Goal: Navigation & Orientation: Find specific page/section

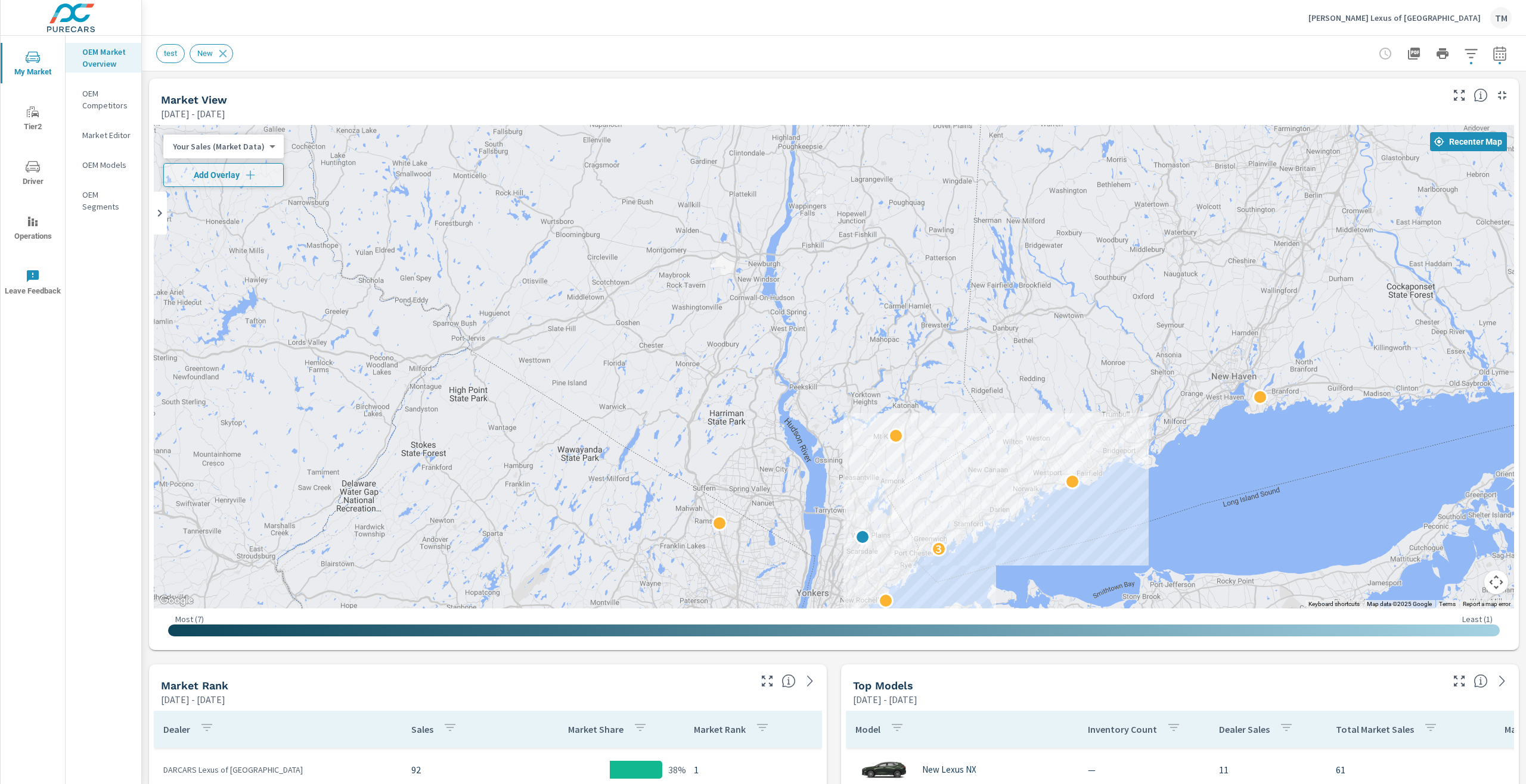
scroll to position [357, 0]
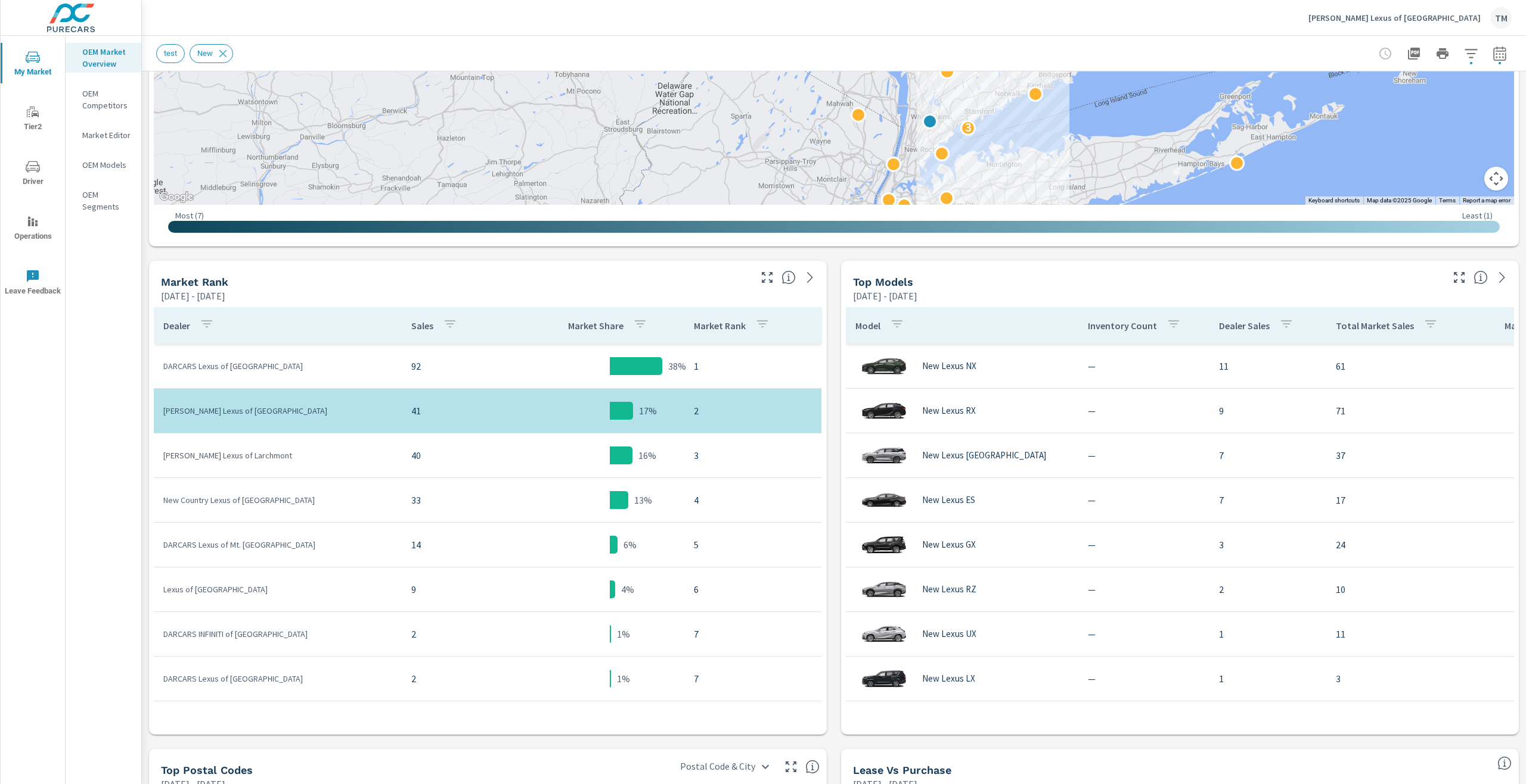
scroll to position [417, 0]
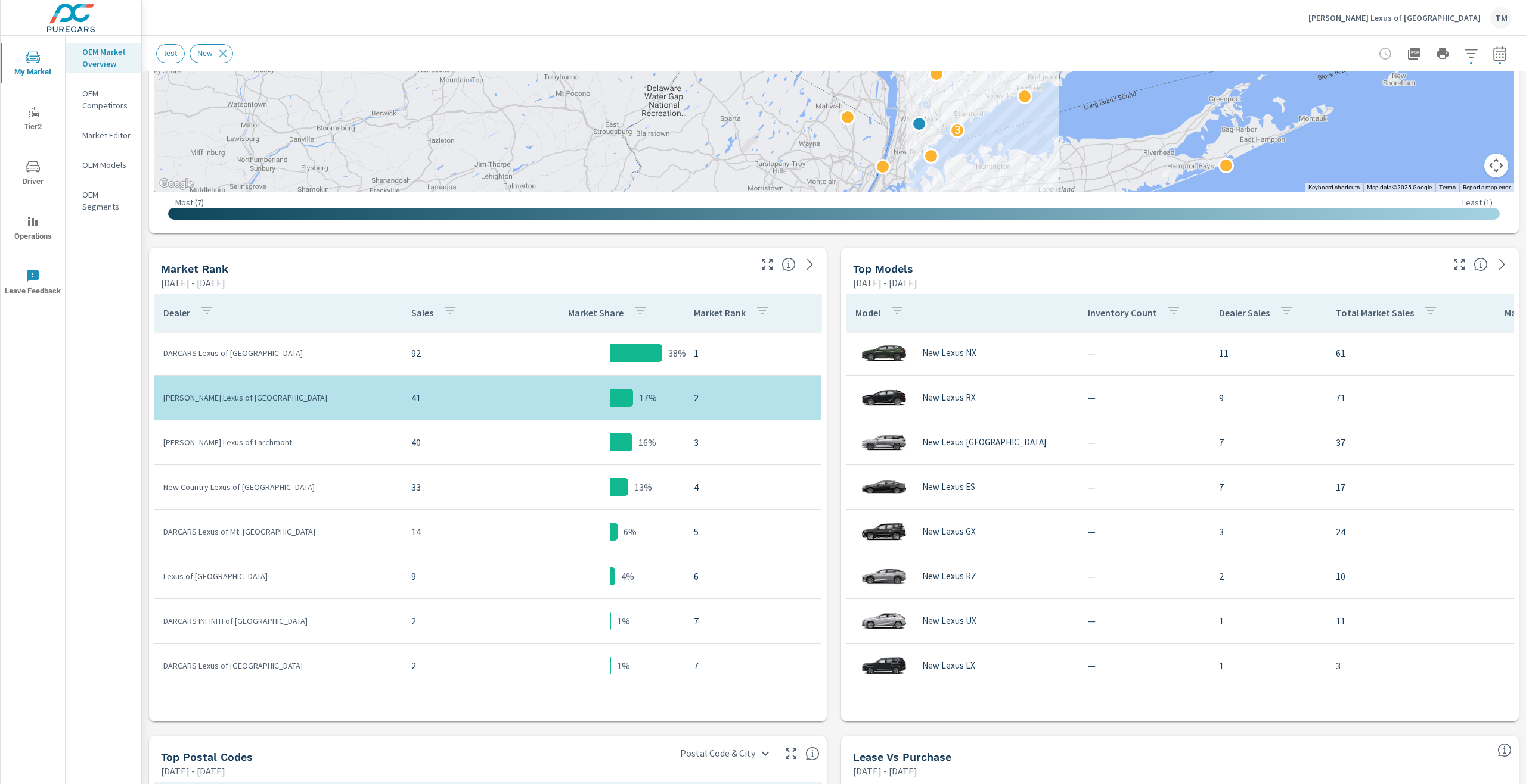
drag, startPoint x: 1078, startPoint y: 138, endPoint x: 1067, endPoint y: 155, distance: 20.2
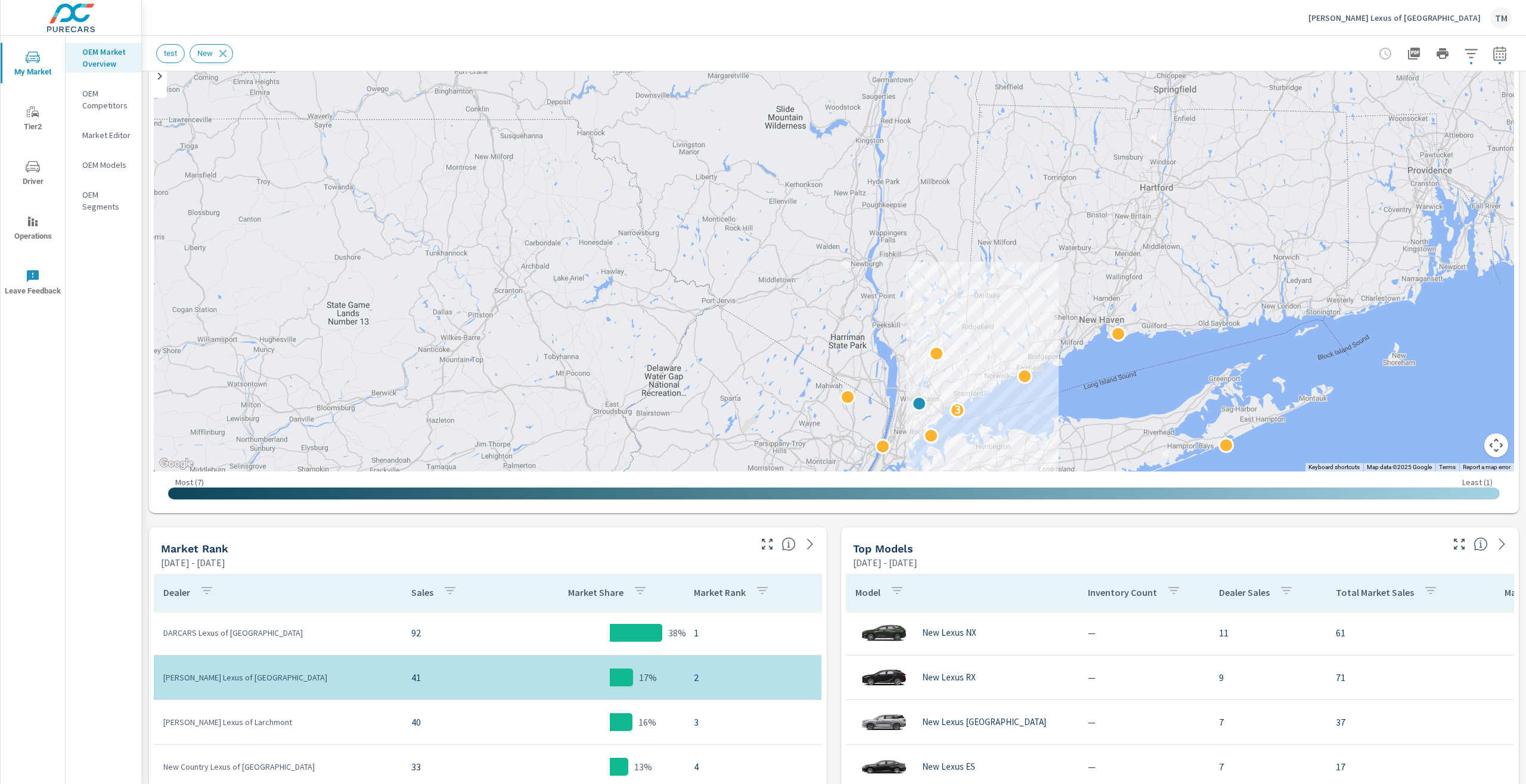
scroll to position [119, 0]
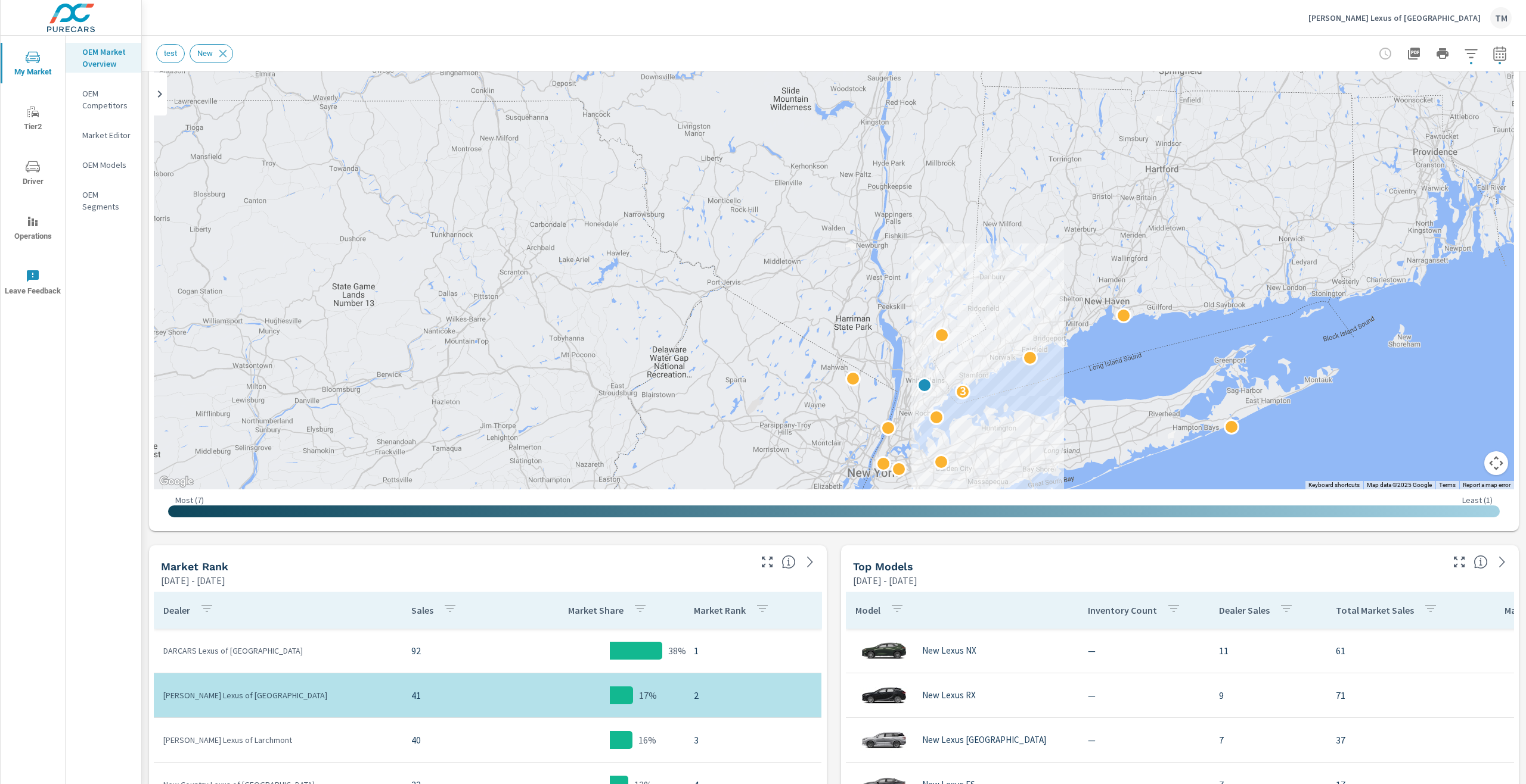
drag, startPoint x: 1055, startPoint y: 368, endPoint x: 1060, endPoint y: 317, distance: 51.2
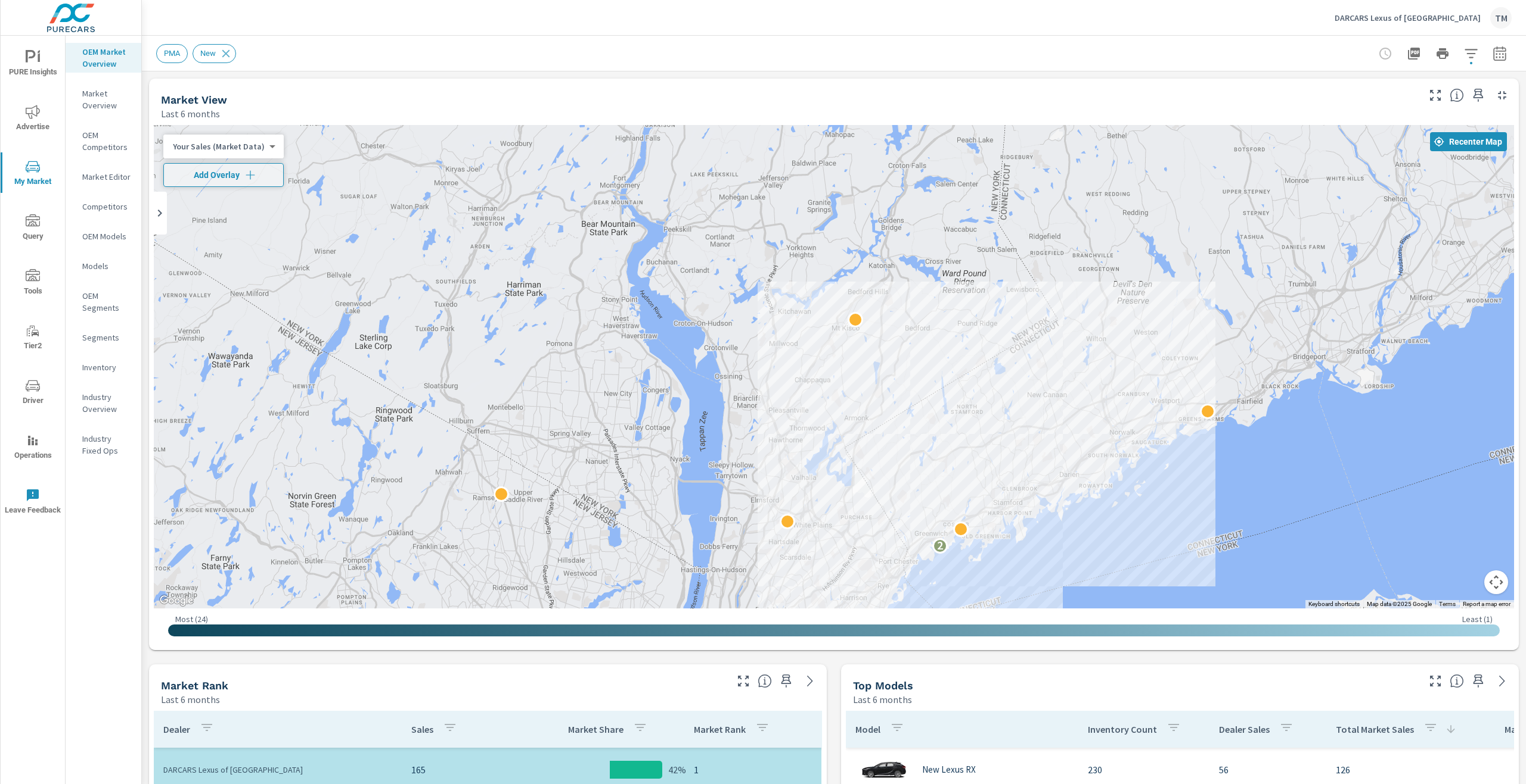
scroll to position [179, 0]
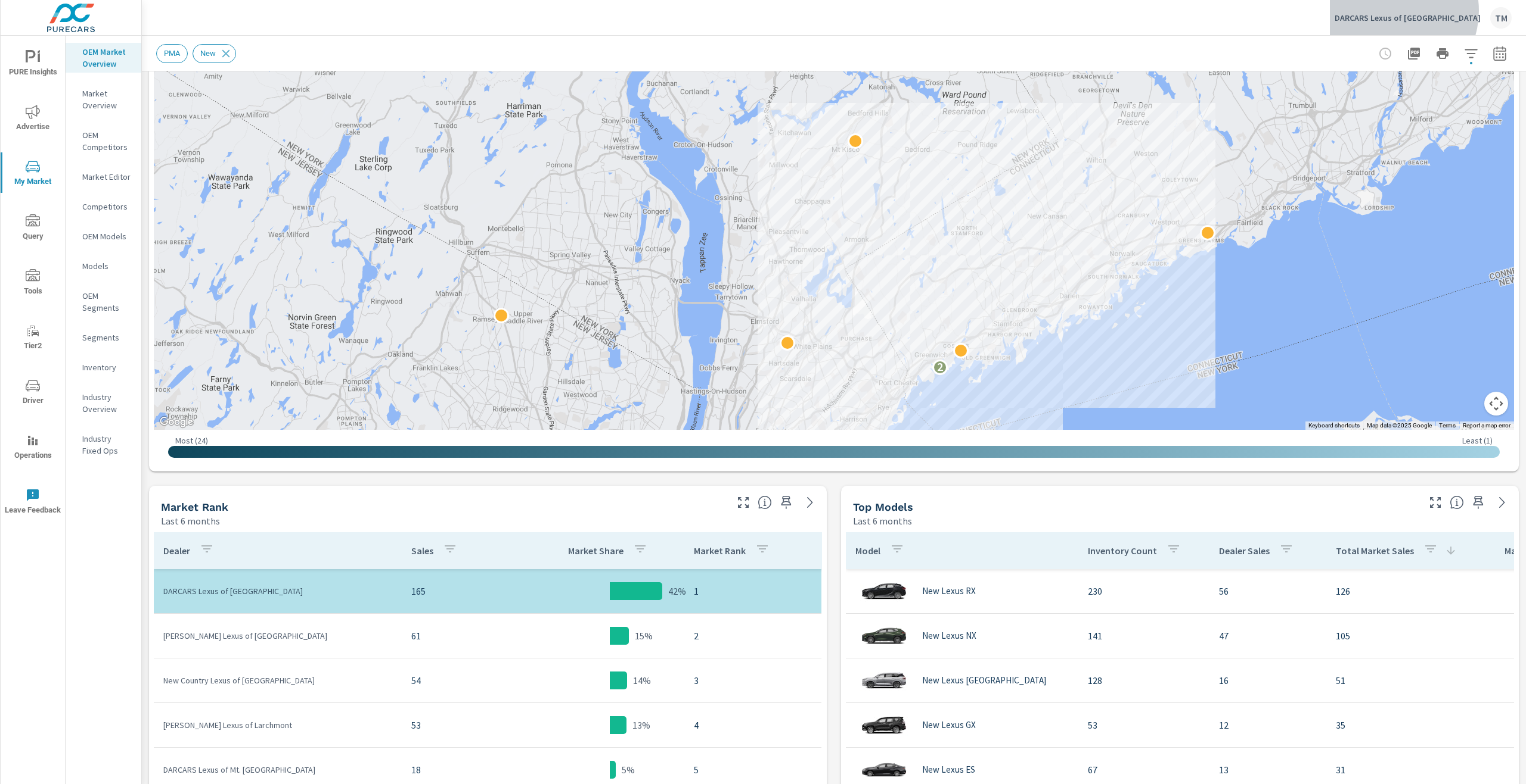
click at [1431, 11] on div "DARCARS Lexus of Greenwich TM" at bounding box center [1423, 17] width 177 height 21
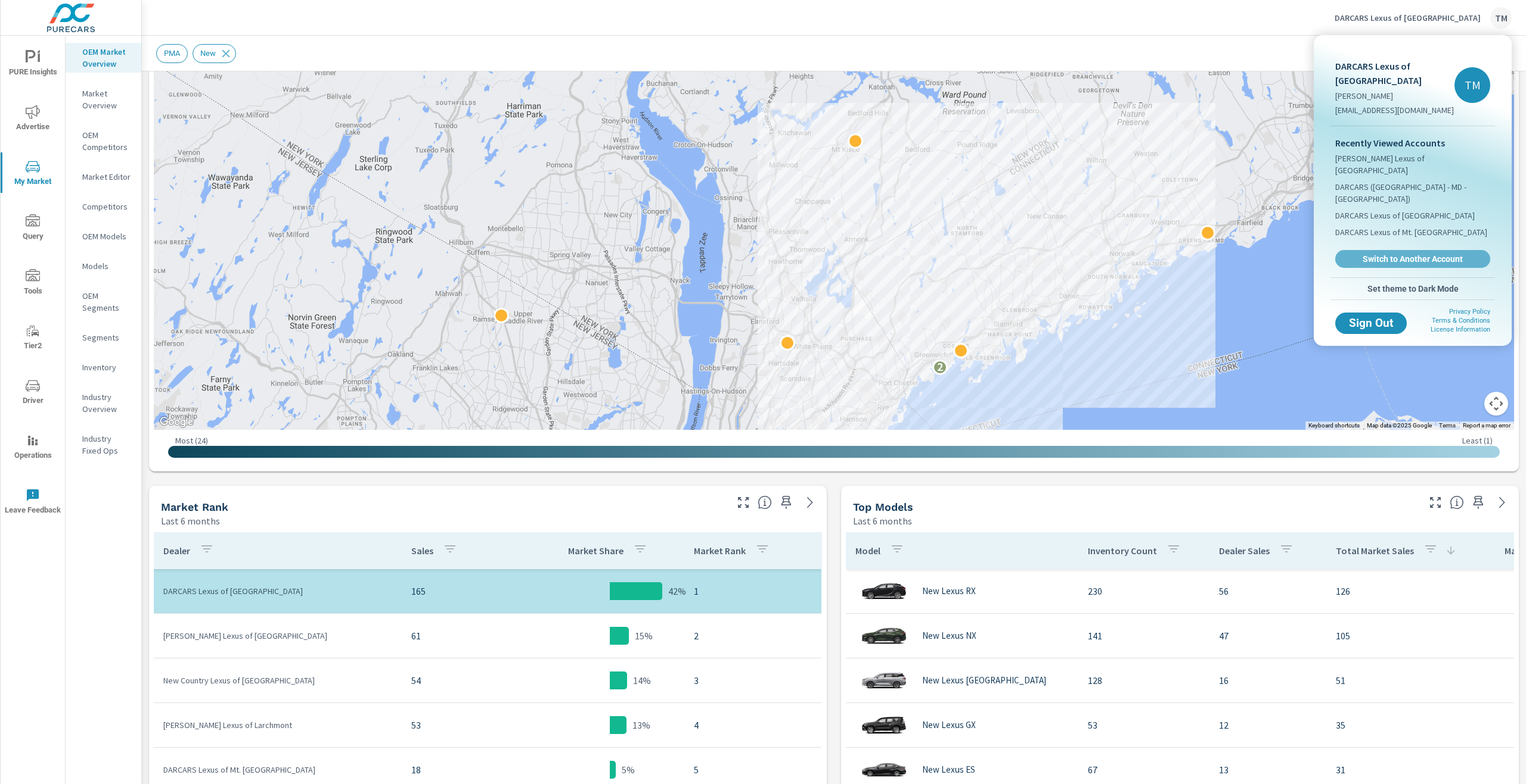
click at [1401, 254] on span "Switch to Another Account" at bounding box center [1412, 259] width 141 height 11
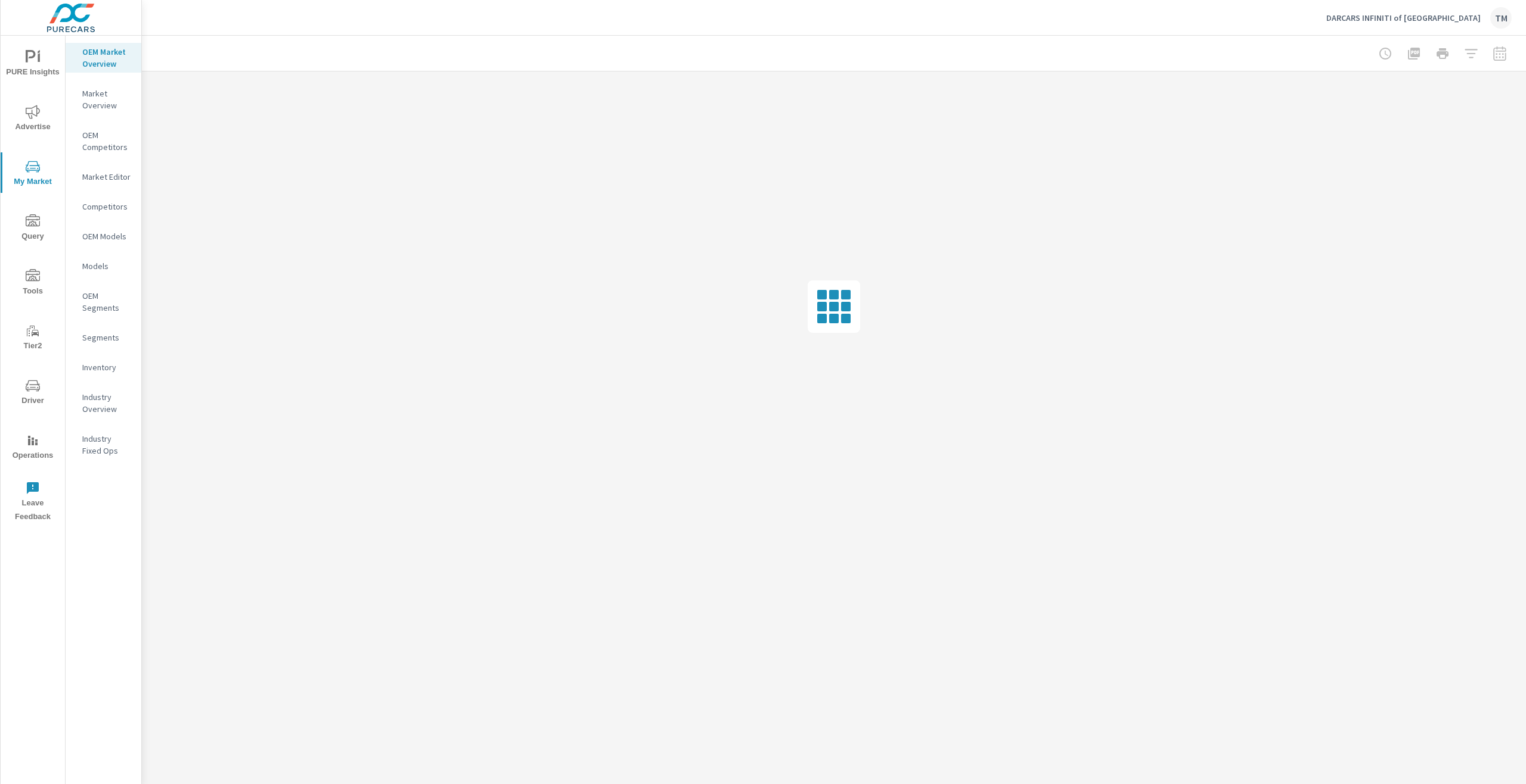
click at [27, 126] on span "Advertise" at bounding box center [32, 119] width 57 height 30
click at [23, 159] on span "My Market" at bounding box center [32, 174] width 57 height 30
click at [100, 180] on p "Market Editor" at bounding box center [107, 177] width 50 height 11
